Goal: Task Accomplishment & Management: Manage account settings

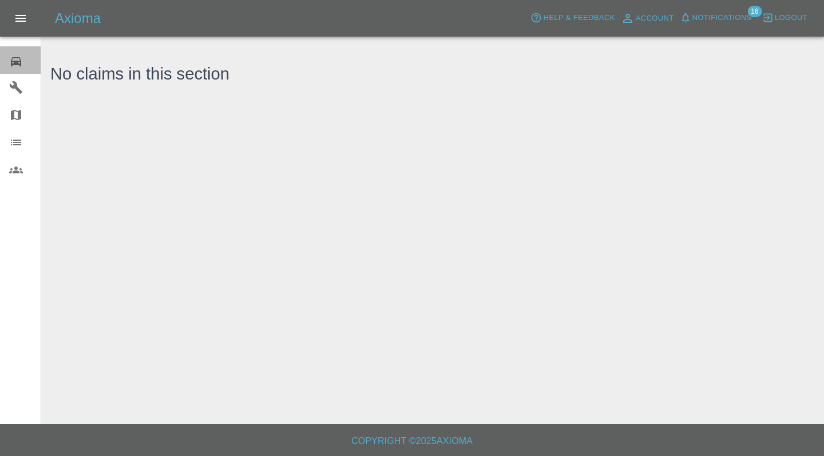
click at [9, 60] on icon at bounding box center [16, 62] width 14 height 14
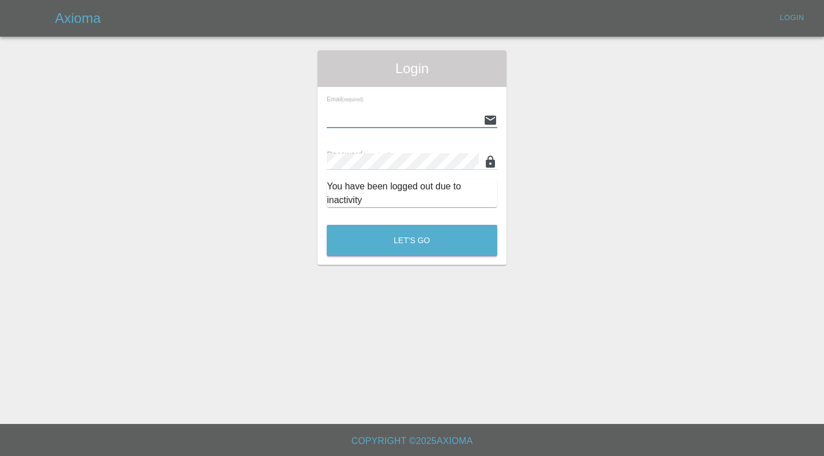
type input "[EMAIL_ADDRESS][DOMAIN_NAME]"
click at [412, 240] on button "Let's Go" at bounding box center [412, 240] width 171 height 31
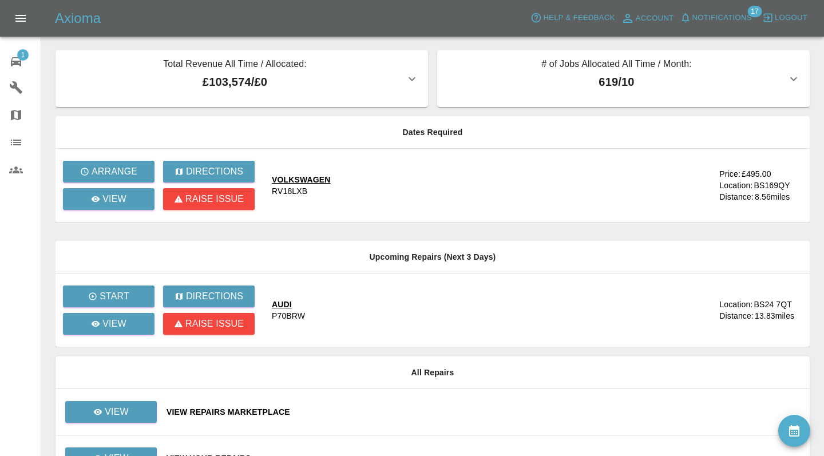
click at [283, 180] on div "VOLKSWAGEN" at bounding box center [301, 179] width 59 height 11
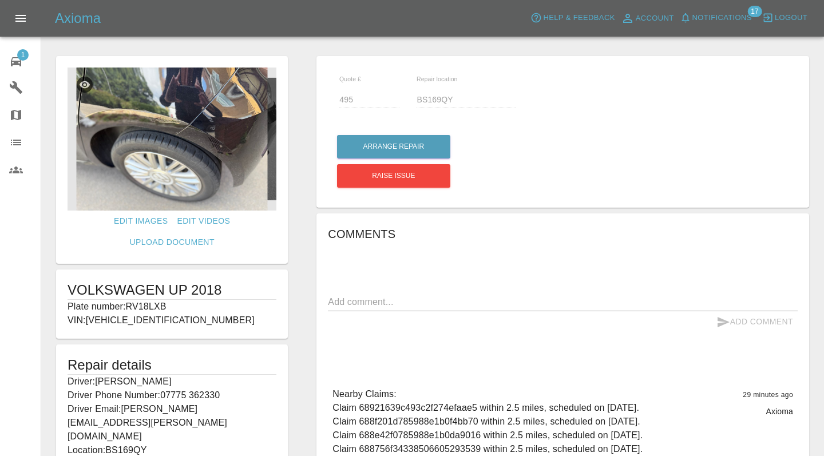
click at [221, 149] on img at bounding box center [172, 139] width 209 height 143
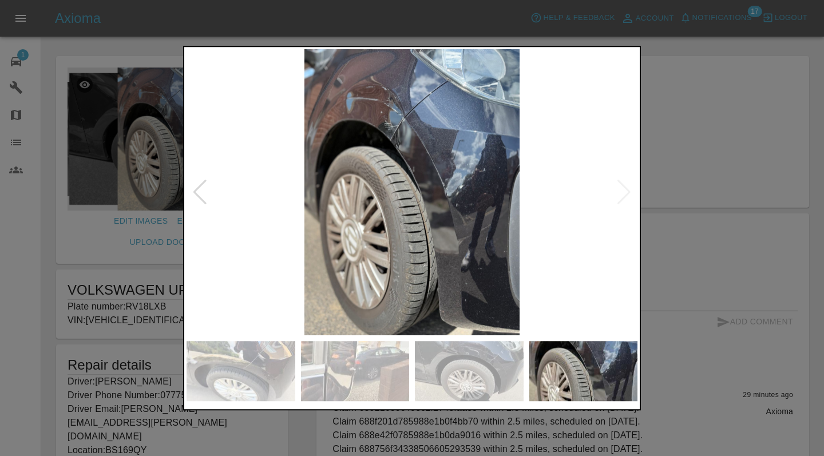
click at [703, 144] on div at bounding box center [412, 228] width 824 height 456
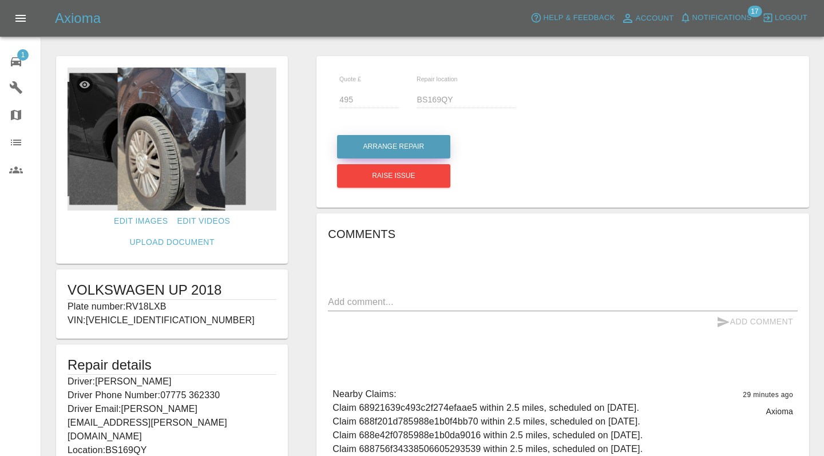
click at [369, 144] on button "Arrange Repair" at bounding box center [393, 146] width 113 height 23
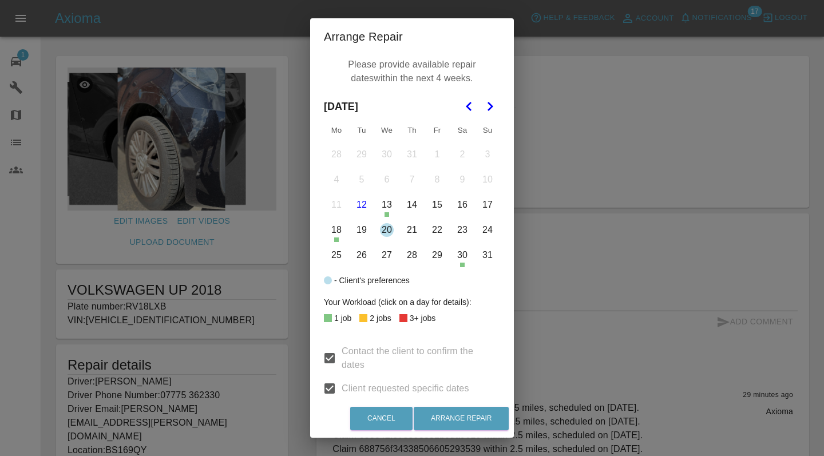
click at [391, 234] on button "20" at bounding box center [387, 230] width 24 height 24
click at [460, 413] on button "Arrange Repair" at bounding box center [461, 418] width 95 height 23
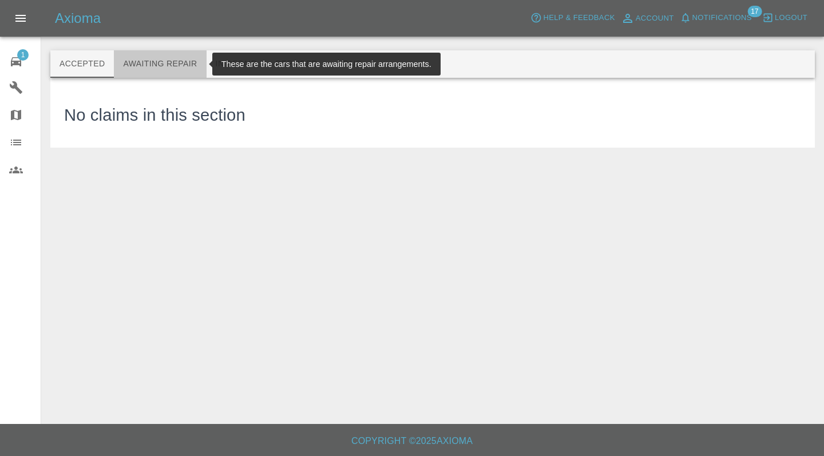
click at [148, 67] on button "Awaiting Repair" at bounding box center [160, 63] width 92 height 27
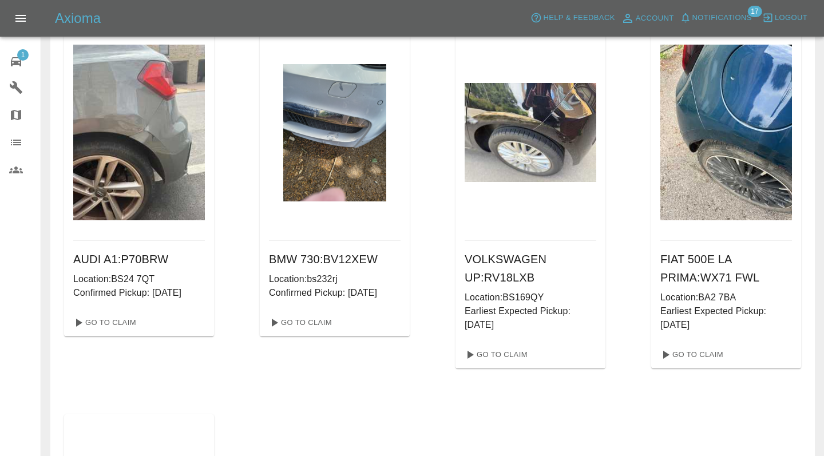
scroll to position [64, 0]
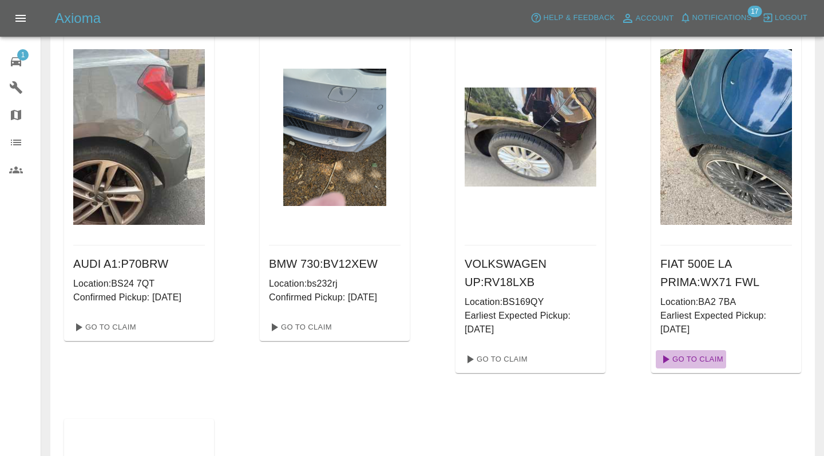
click at [703, 361] on link "Go To Claim" at bounding box center [691, 359] width 70 height 18
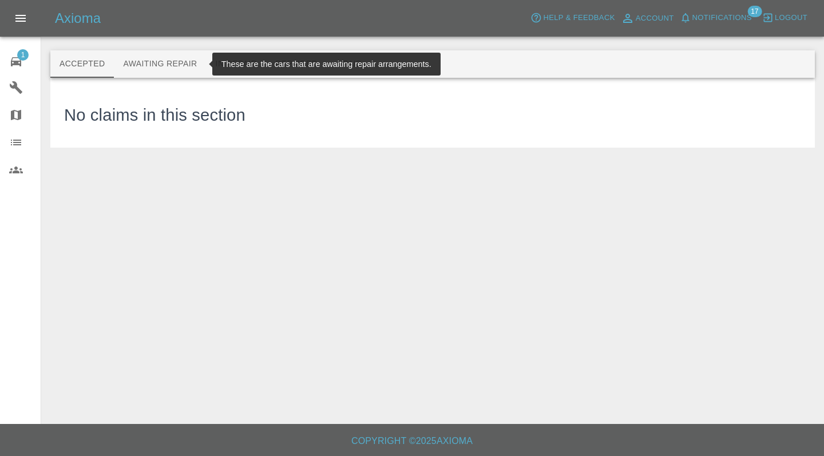
click at [187, 60] on button "Awaiting Repair" at bounding box center [160, 63] width 92 height 27
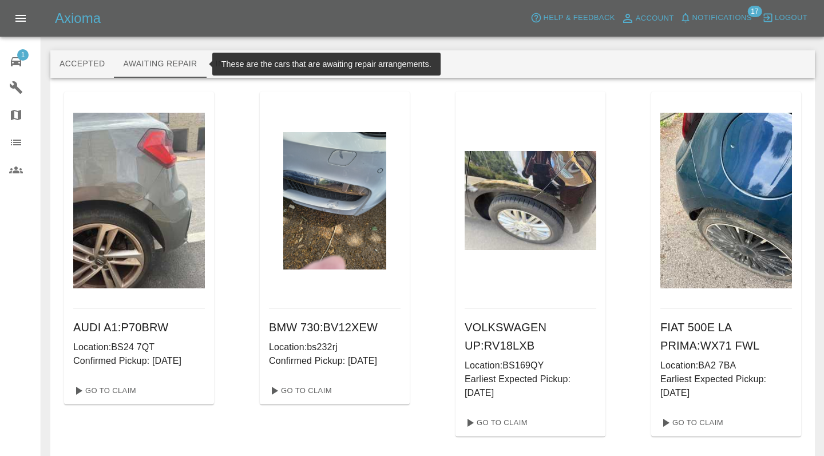
click at [19, 62] on icon at bounding box center [16, 62] width 14 height 14
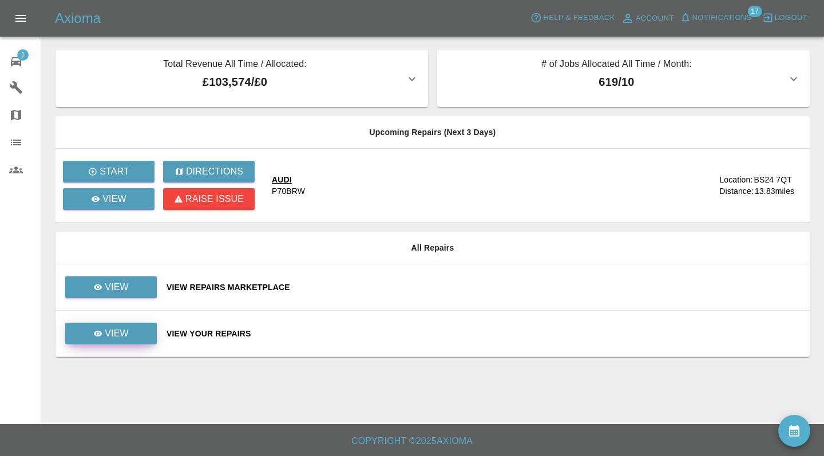
click at [130, 325] on link "View" at bounding box center [111, 334] width 92 height 22
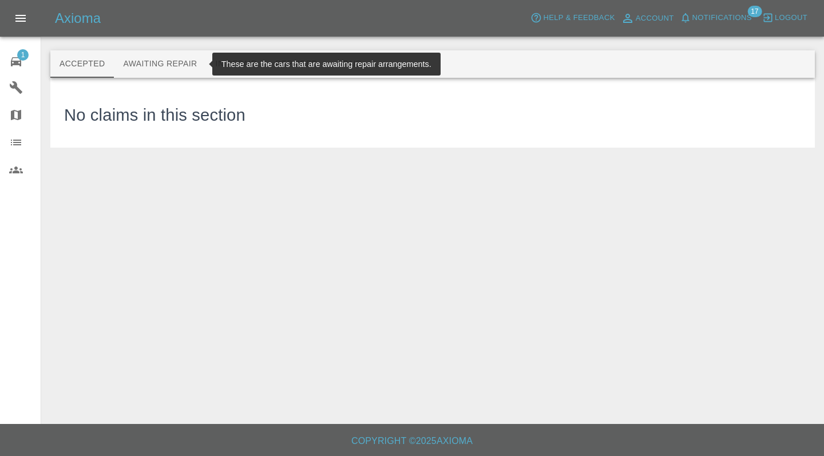
click at [160, 62] on button "Awaiting Repair" at bounding box center [160, 63] width 92 height 27
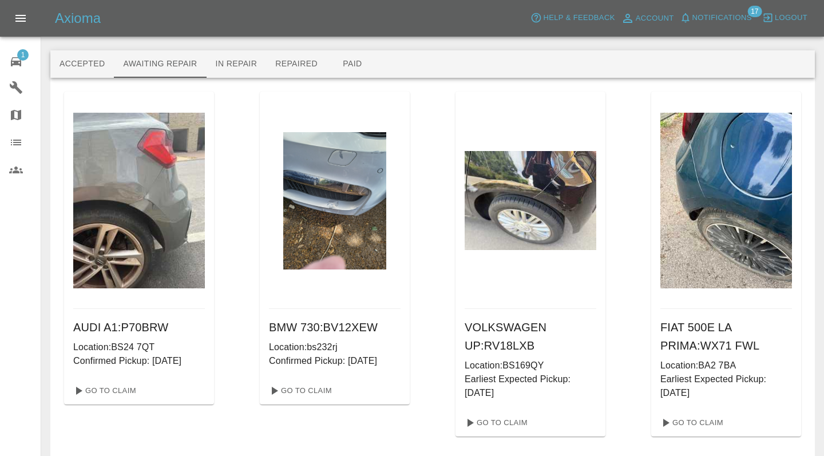
click at [417, 130] on div "AUDI A1 : P70BRW Location: BS24 7QT Confirmed Pickup: [DATE] Go To Claim BMW 73…" at bounding box center [432, 453] width 737 height 722
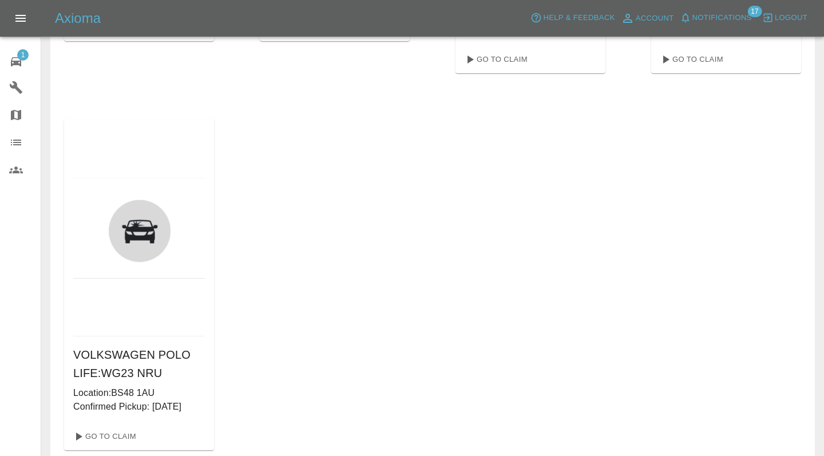
scroll to position [397, 0]
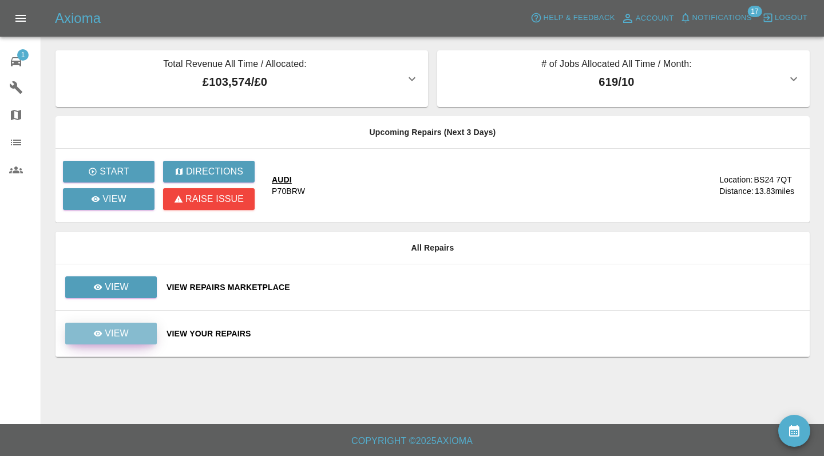
click at [137, 327] on link "View" at bounding box center [111, 334] width 92 height 22
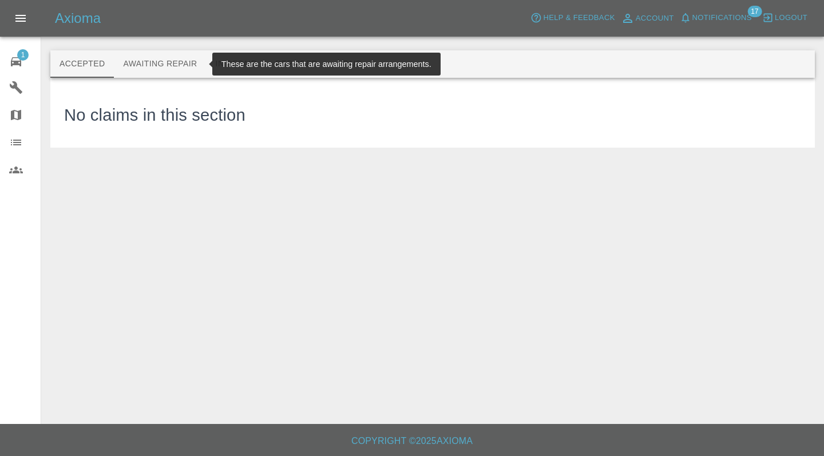
click at [165, 64] on button "Awaiting Repair" at bounding box center [160, 63] width 92 height 27
